Goal: Consume media (video, audio)

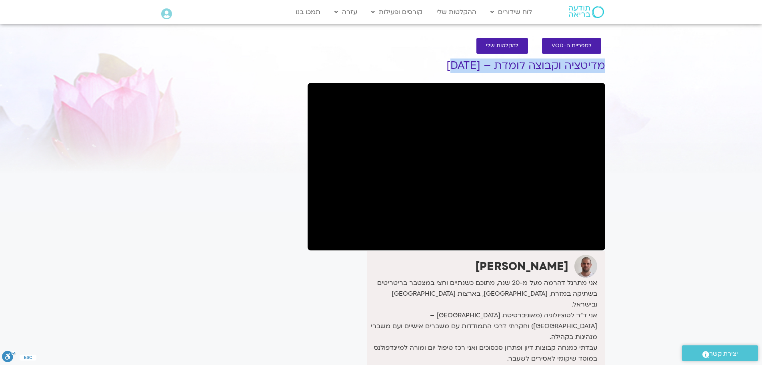
drag, startPoint x: 443, startPoint y: 57, endPoint x: 475, endPoint y: 66, distance: 33.3
click at [475, 66] on div "לספריית ה-VOD להקלטות שלי מדיטציה וקבוצה לומדת – 1/9/25 דקל קנטי אני מתרגל דהרמ…" at bounding box center [457, 256] width 306 height 453
click at [485, 66] on h1 "מדיטציה וקבוצה לומדת – 1/9/25" at bounding box center [457, 66] width 298 height 12
drag, startPoint x: 483, startPoint y: 66, endPoint x: 476, endPoint y: 67, distance: 7.2
click at [476, 67] on h1 "מדיטציה וקבוצה לומדת – 1/9/25" at bounding box center [457, 66] width 298 height 12
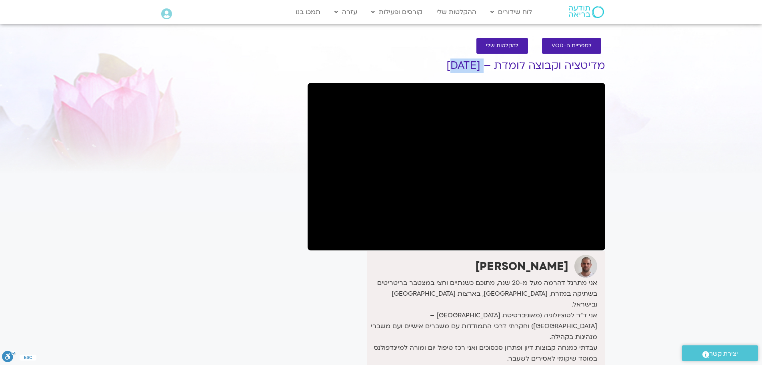
copy h1 "1/9/2"
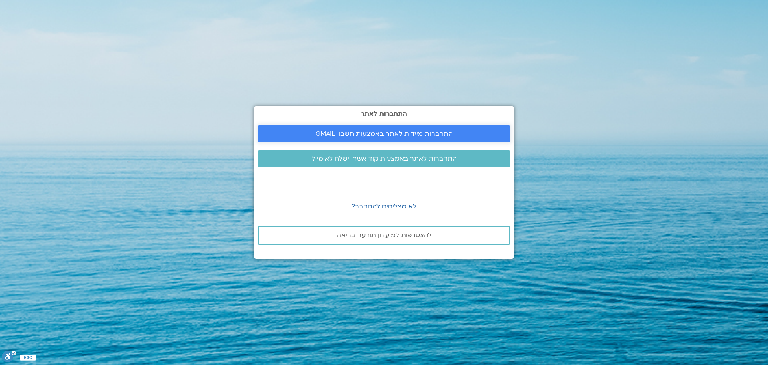
click at [403, 132] on span "התחברות מיידית לאתר באמצעות חשבון GMAIL" at bounding box center [384, 133] width 137 height 7
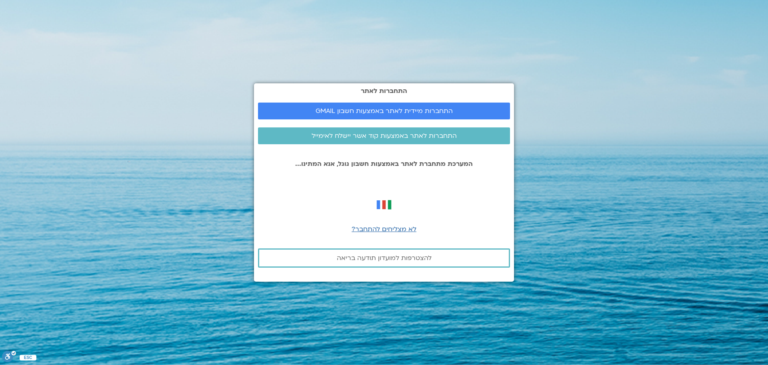
click at [184, 116] on section "התחברות לאתר התחברות מיידית לאתר באמצעות חשבון GMAIL התחברות לאתר באמצעות קוד א…" at bounding box center [384, 182] width 768 height 365
click at [407, 109] on span "התחברות מיידית לאתר באמצעות חשבון GMAIL" at bounding box center [384, 110] width 137 height 7
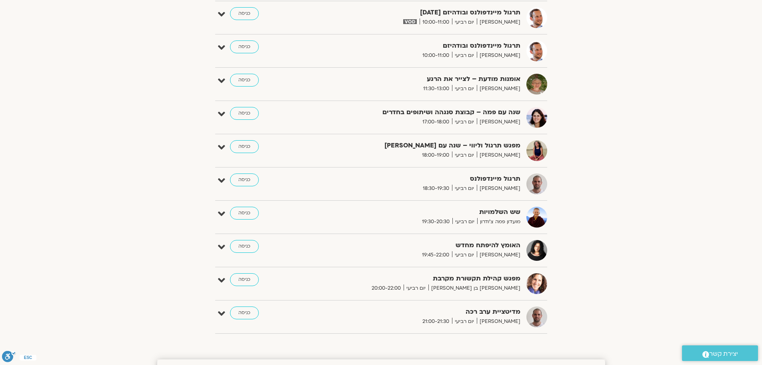
scroll to position [640, 0]
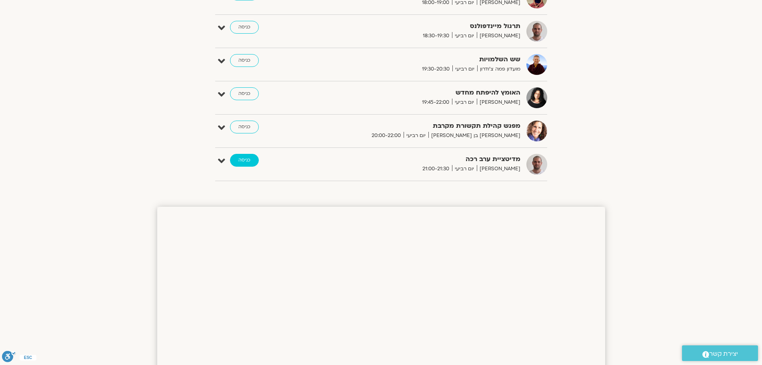
click at [242, 160] on link "כניסה" at bounding box center [244, 160] width 29 height 13
